Goal: Communication & Community: Answer question/provide support

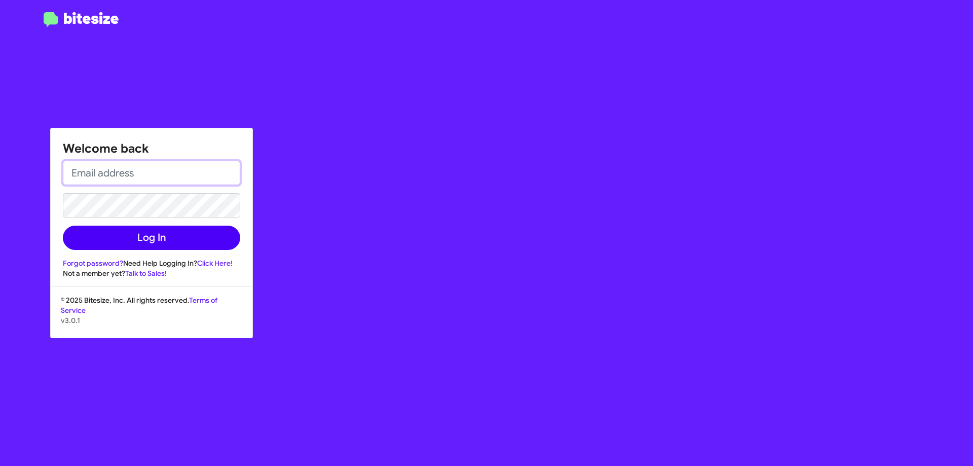
type input "srudnick@nielsenautos.com"
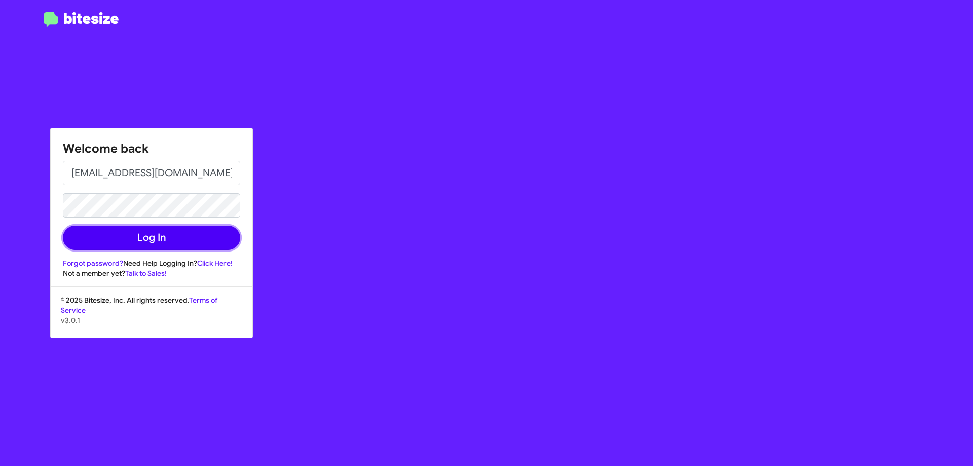
click at [169, 232] on button "Log In" at bounding box center [151, 238] width 177 height 24
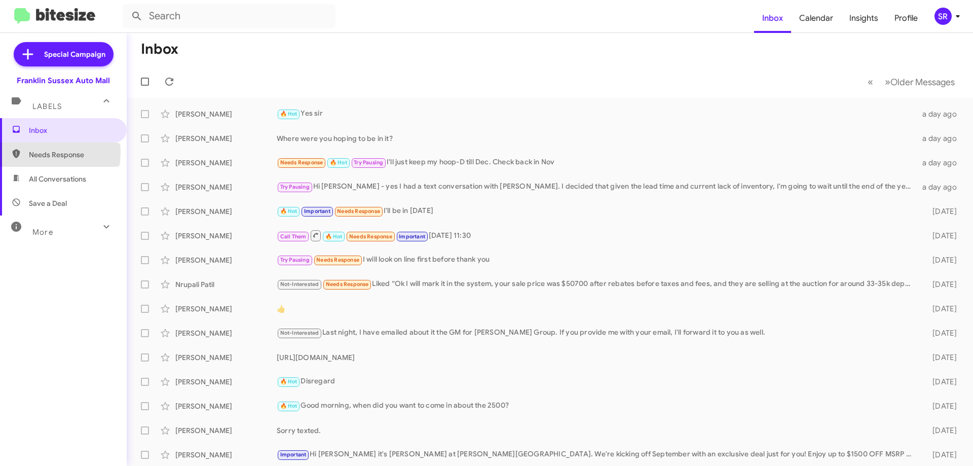
click at [36, 152] on span "Needs Response" at bounding box center [72, 155] width 86 height 10
type input "in:needs-response"
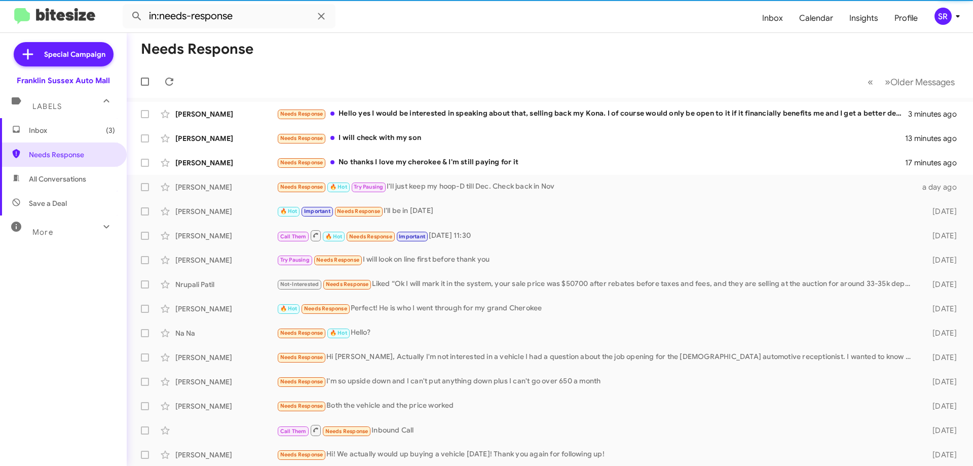
click at [41, 123] on span "Inbox (3)" at bounding box center [63, 130] width 127 height 24
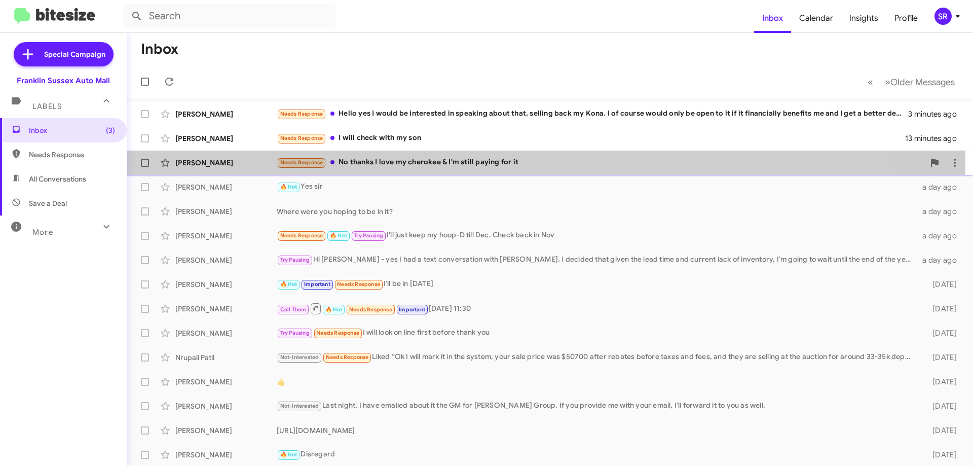
click at [415, 164] on div "Needs Response No thanks I love my cherokee & I'm still paying for it" at bounding box center [601, 163] width 648 height 12
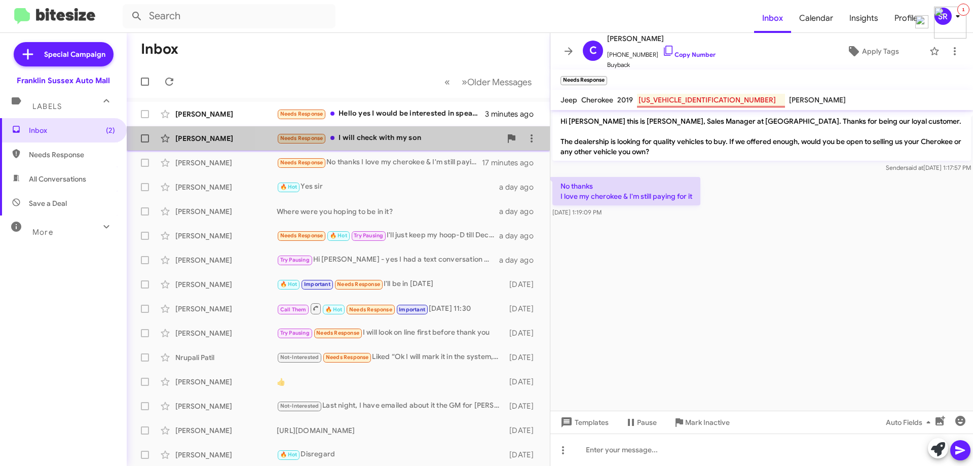
click at [408, 141] on div "Needs Response I will check with my son" at bounding box center [389, 138] width 225 height 12
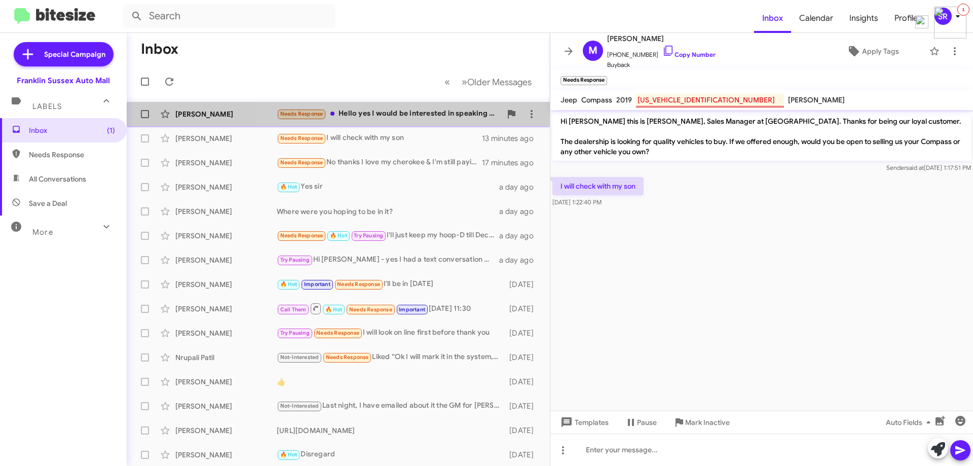
click at [403, 114] on div "Needs Response Hello yes I would be interested in speaking about that, selling …" at bounding box center [389, 114] width 225 height 12
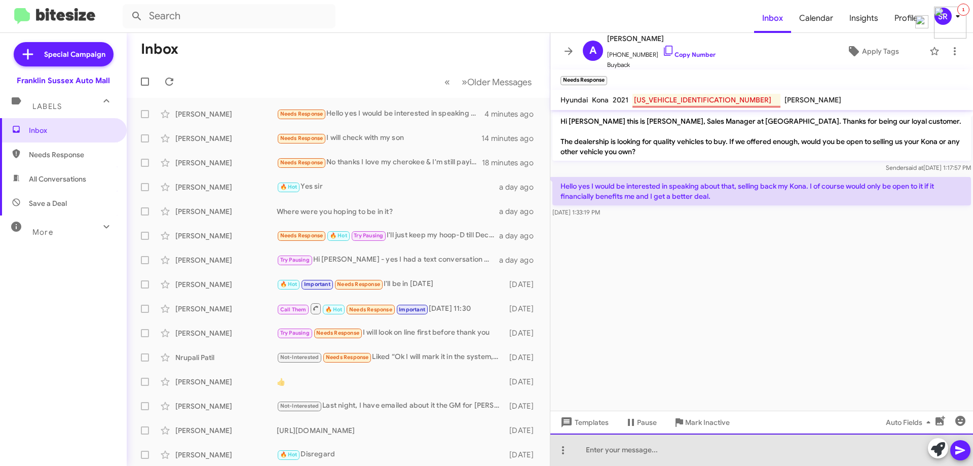
click at [621, 442] on div at bounding box center [761, 449] width 423 height 32
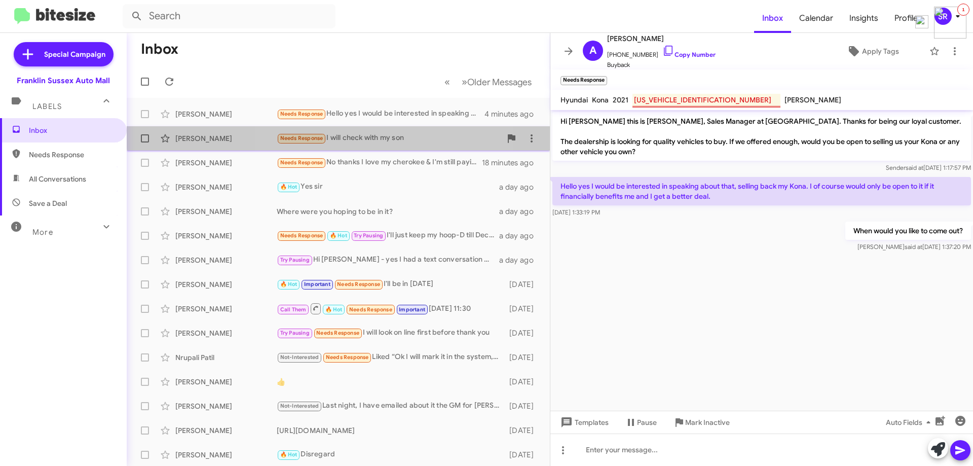
click at [386, 133] on div "Needs Response I will check with my son" at bounding box center [389, 138] width 225 height 12
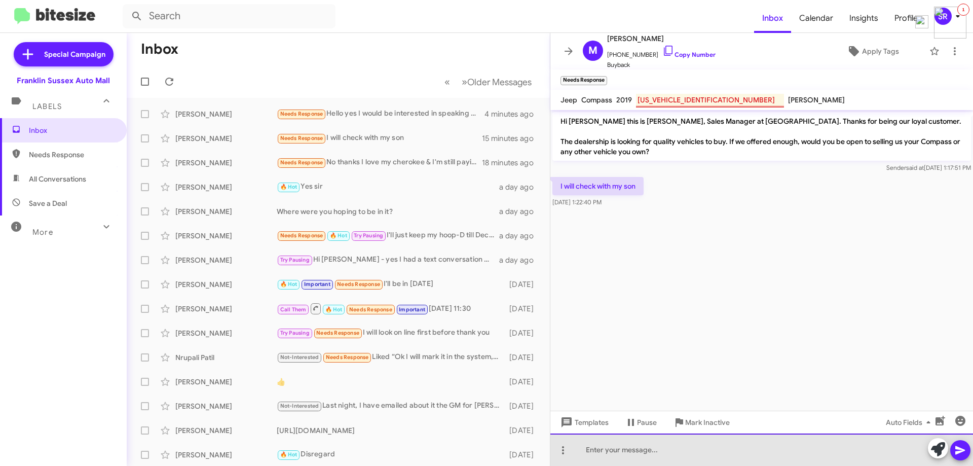
click at [609, 447] on div at bounding box center [761, 449] width 423 height 32
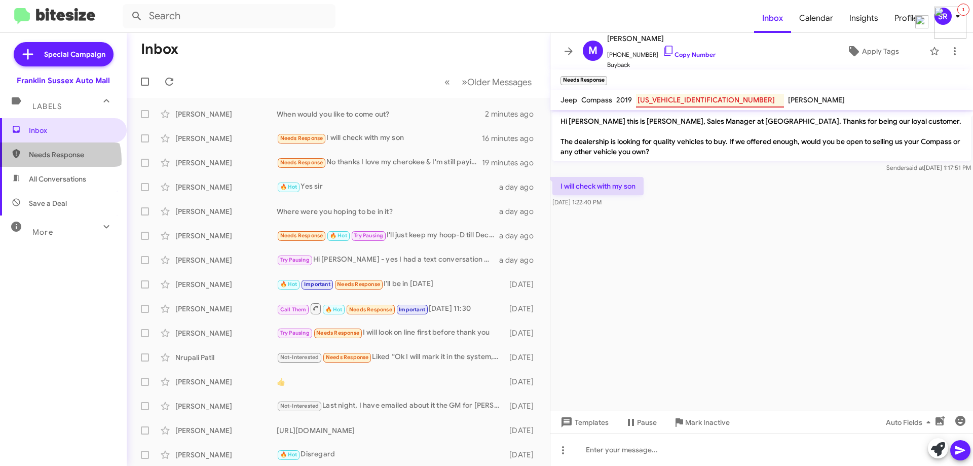
click at [57, 160] on span "Needs Response" at bounding box center [63, 154] width 127 height 24
type input "in:needs-response"
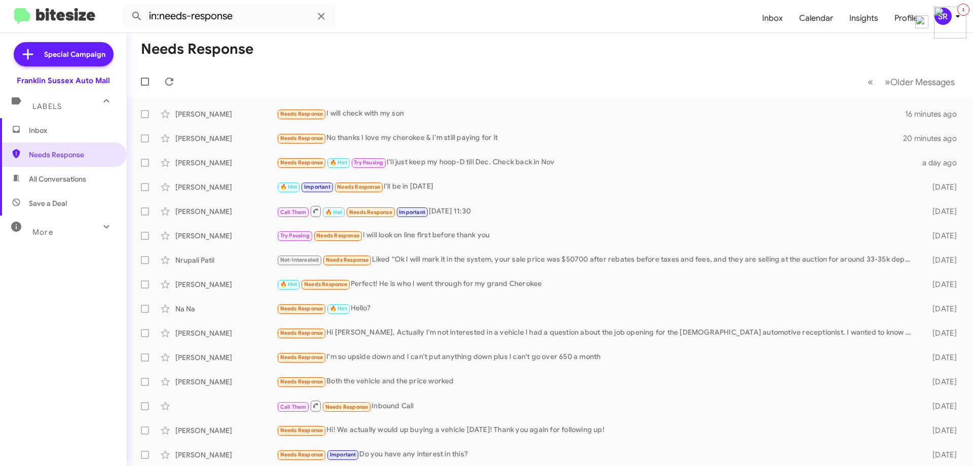
click at [43, 136] on span "Inbox" at bounding box center [63, 130] width 127 height 24
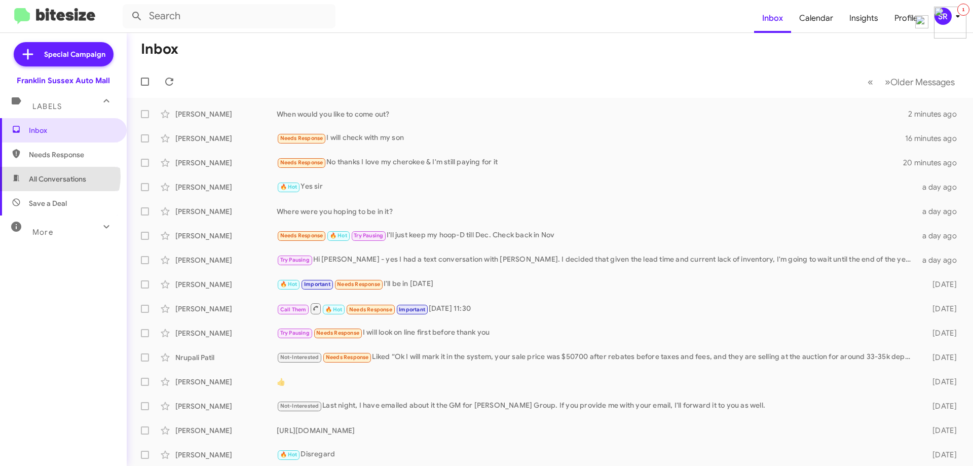
click at [58, 176] on span "All Conversations" at bounding box center [57, 179] width 57 height 10
type input "in:all-conversations"
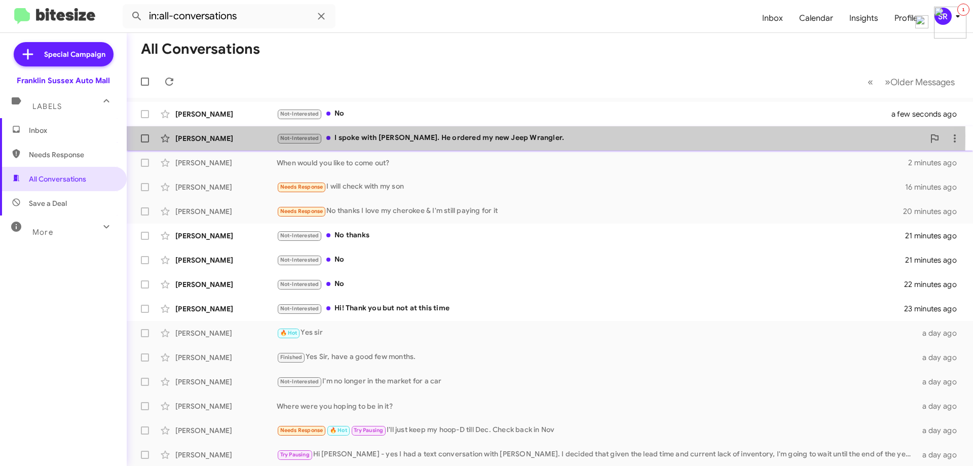
click at [380, 136] on div "Not-Interested I spoke with Doug. He ordered my new Jeep Wrangler." at bounding box center [601, 138] width 648 height 12
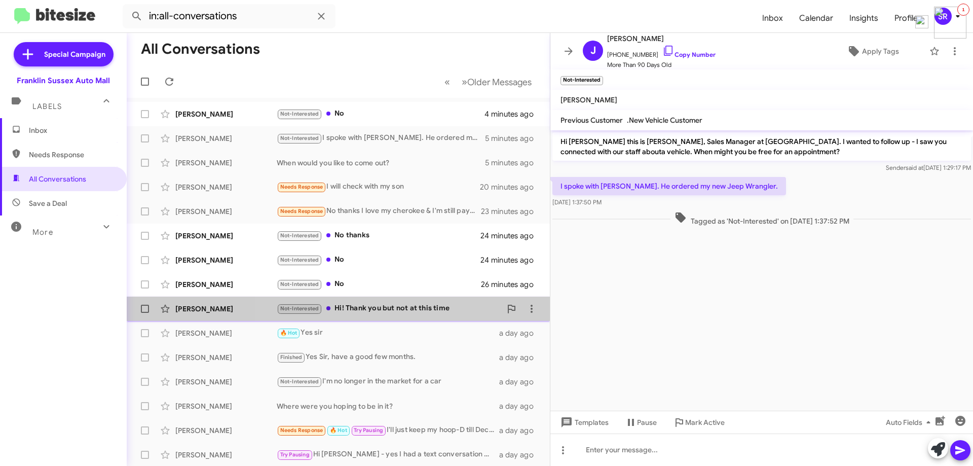
click at [418, 313] on div "Not-Interested Hi! Thank you but not at this time" at bounding box center [389, 309] width 225 height 12
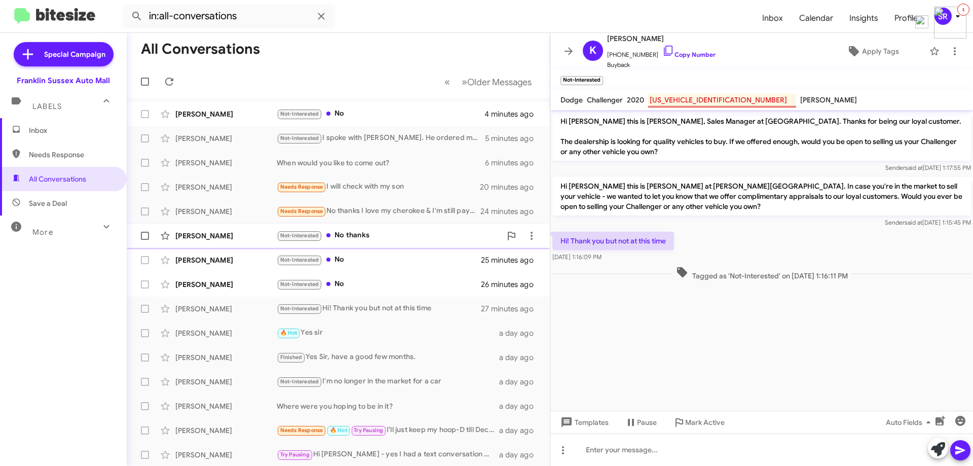
click at [379, 231] on div "Not-Interested No thanks" at bounding box center [389, 236] width 225 height 12
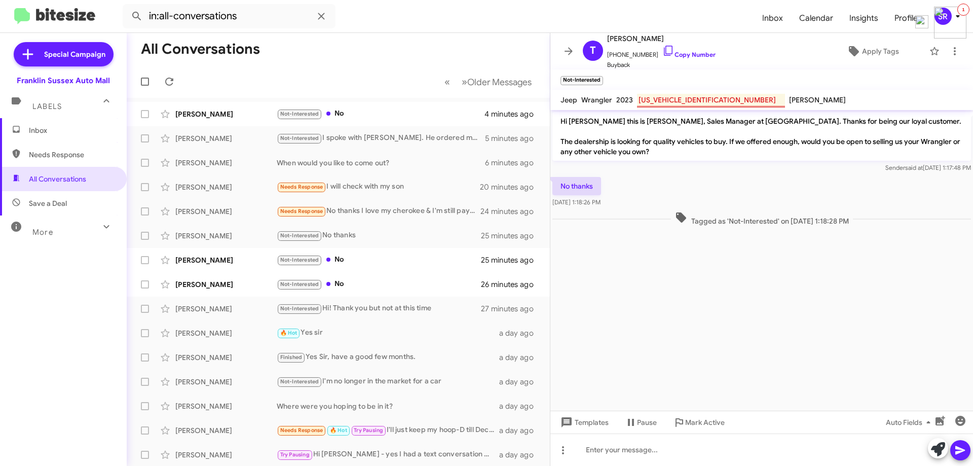
click at [36, 135] on span "Inbox" at bounding box center [63, 130] width 127 height 24
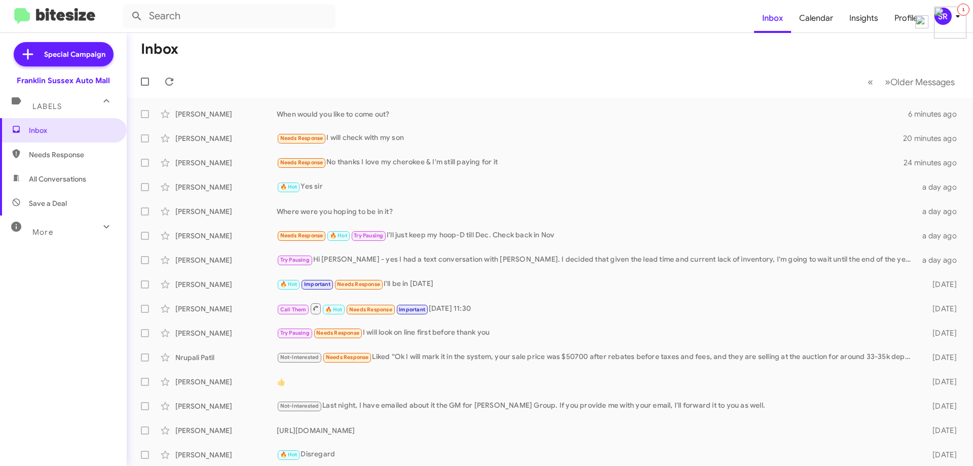
click at [40, 172] on span "All Conversations" at bounding box center [63, 179] width 127 height 24
type input "in:all-conversations"
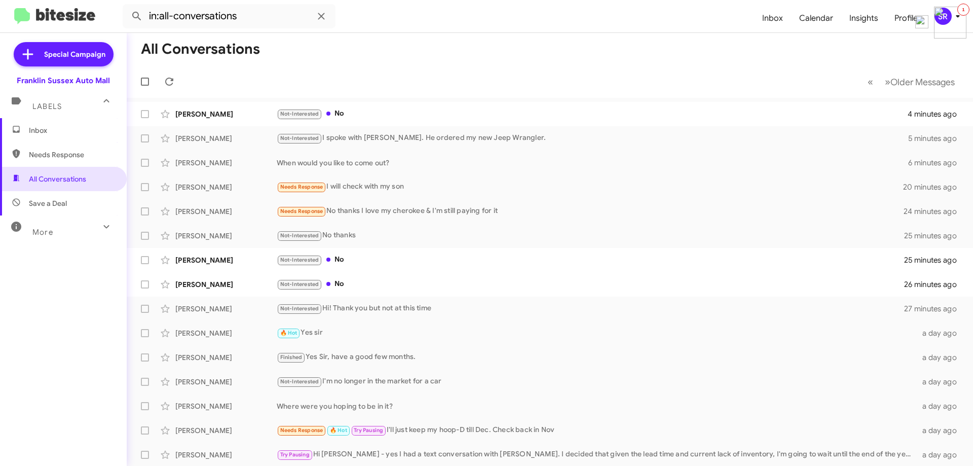
click at [46, 122] on span "Inbox" at bounding box center [63, 130] width 127 height 24
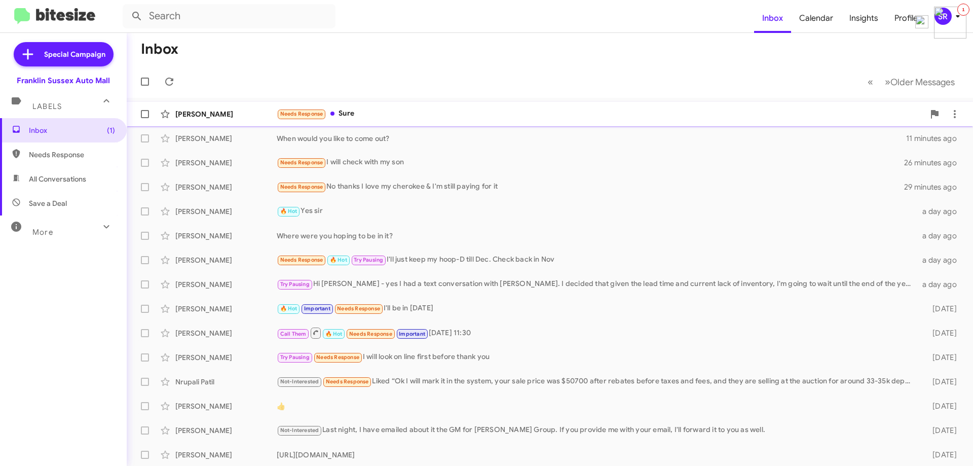
click at [364, 114] on div "Needs Response Sure" at bounding box center [601, 114] width 648 height 12
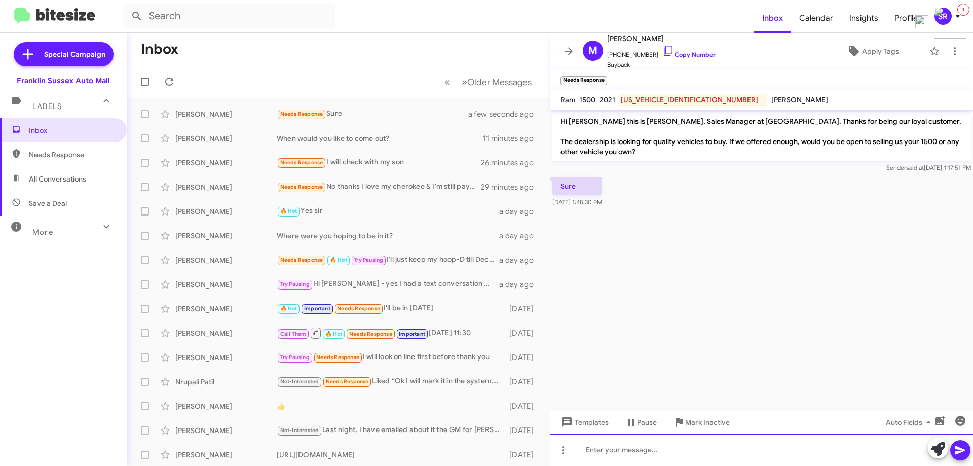
click at [621, 447] on div at bounding box center [761, 449] width 423 height 32
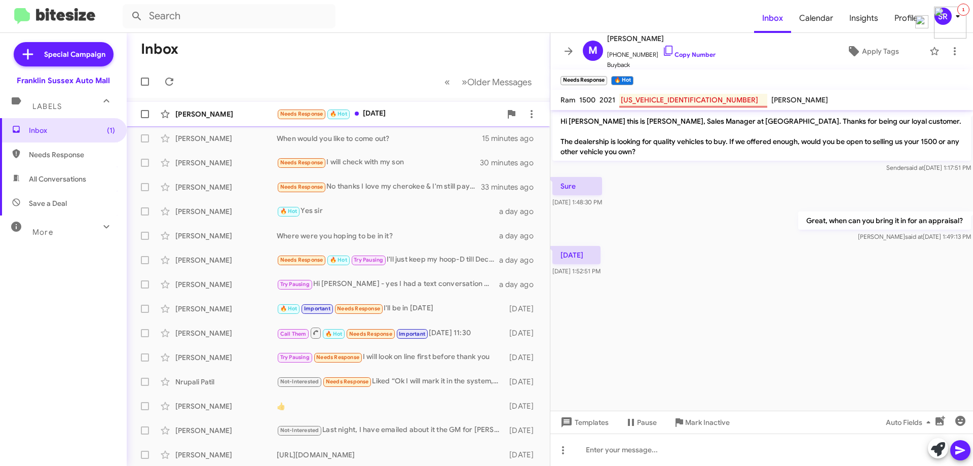
click at [413, 115] on div "Needs Response 🔥 Hot NEXT TUESDAY" at bounding box center [389, 114] width 225 height 12
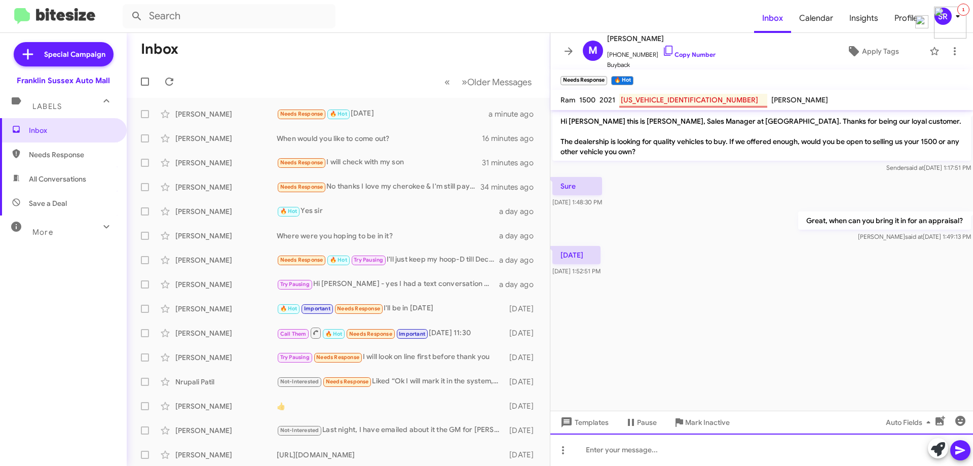
click at [630, 444] on div at bounding box center [761, 449] width 423 height 32
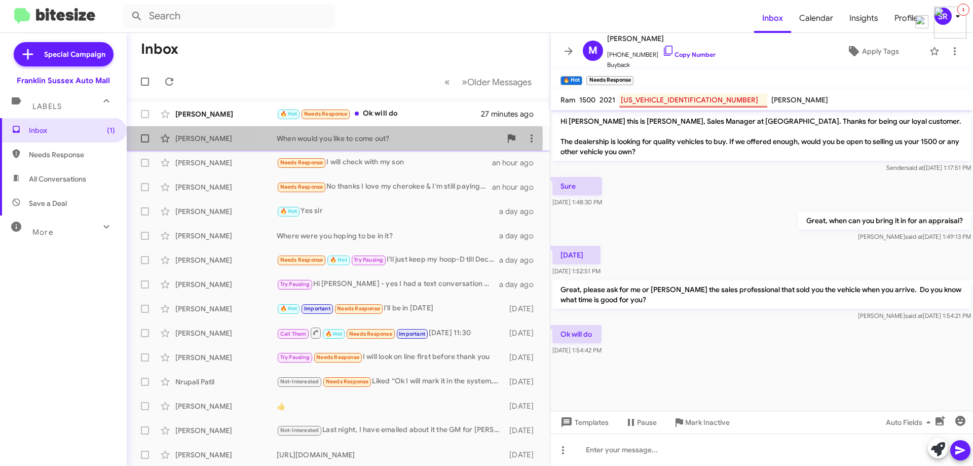
click at [335, 138] on div "When would you like to come out?" at bounding box center [389, 138] width 225 height 10
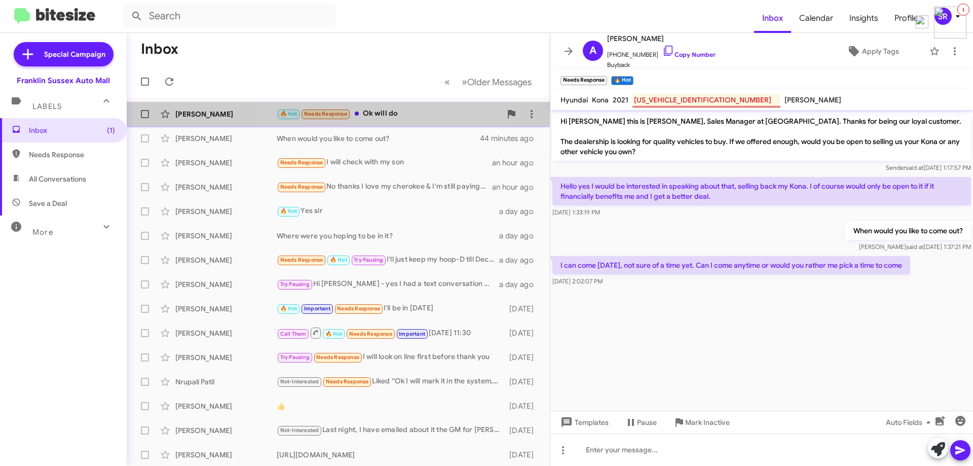
click at [377, 113] on div "🔥 Hot Needs Response Ok will do" at bounding box center [389, 114] width 225 height 12
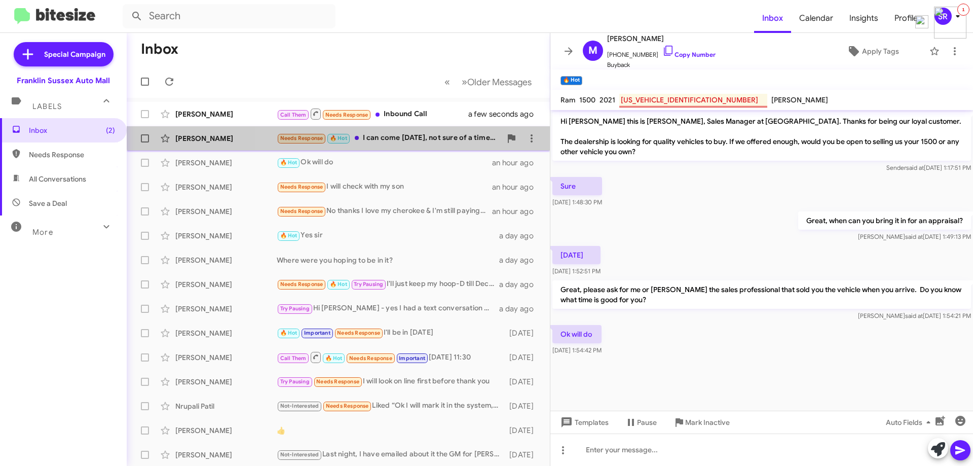
click at [406, 133] on div "Needs Response 🔥 Hot I can come tomorrow, not sure of a time yet. Can I come an…" at bounding box center [389, 138] width 225 height 12
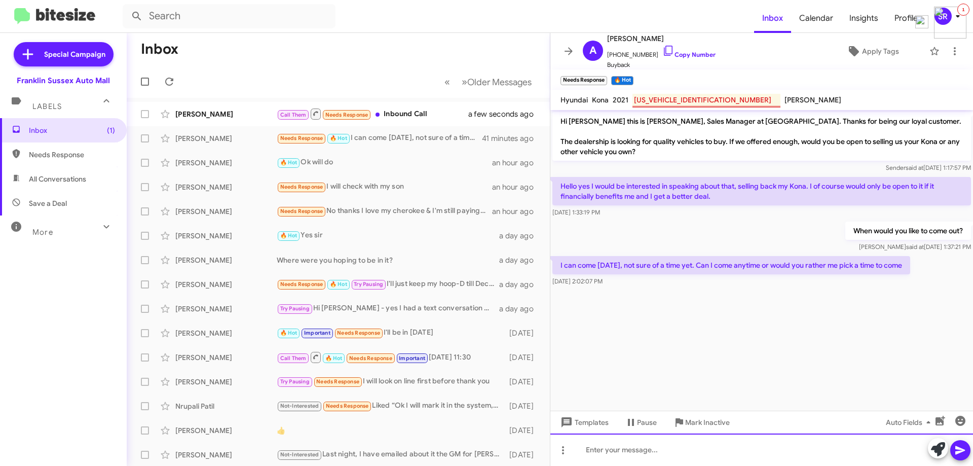
click at [620, 448] on div at bounding box center [761, 449] width 423 height 32
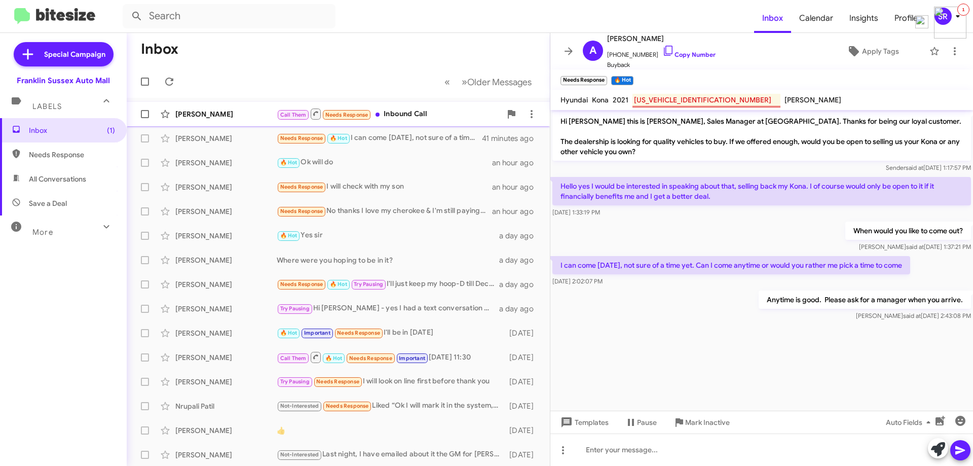
click at [406, 115] on div "Call Them Needs Response Inbound Call" at bounding box center [389, 113] width 225 height 13
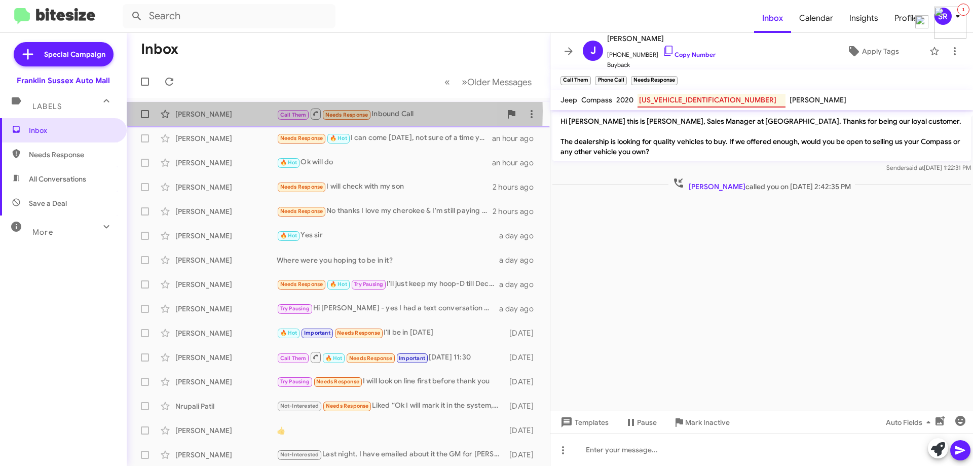
click at [198, 111] on div "[PERSON_NAME]" at bounding box center [225, 114] width 101 height 10
click at [339, 115] on div "🔥 Hot Anytime is good. Please ask for a manager when you arrive." at bounding box center [389, 114] width 225 height 12
